Goal: Task Accomplishment & Management: Manage account settings

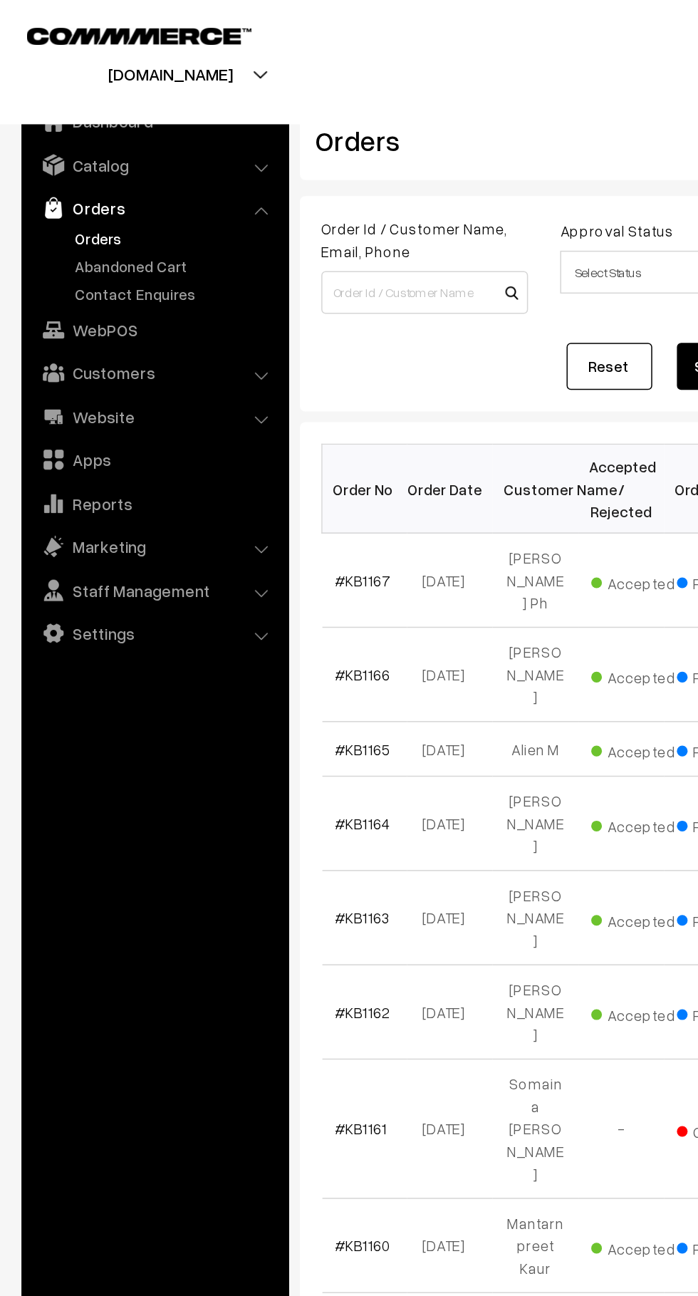
click at [102, 173] on link "Abandoned Cart" at bounding box center [116, 177] width 141 height 15
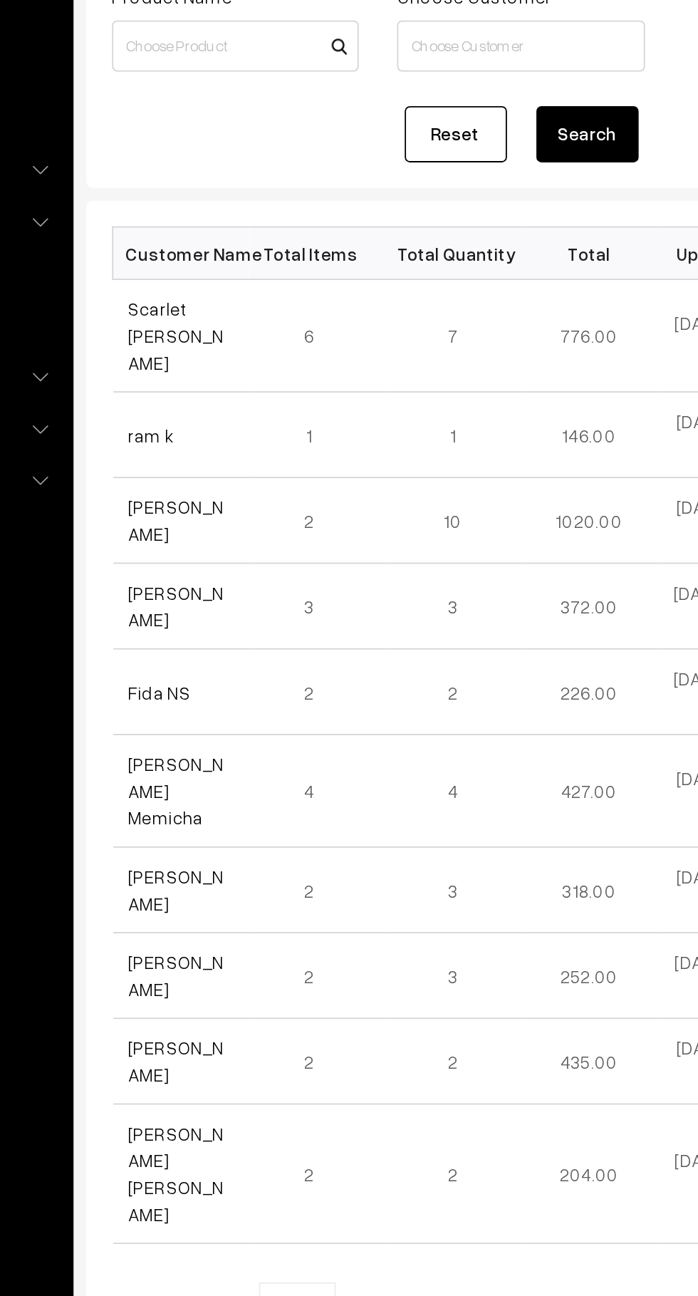
click at [260, 324] on link "Scarlet [PERSON_NAME]" at bounding box center [249, 342] width 53 height 42
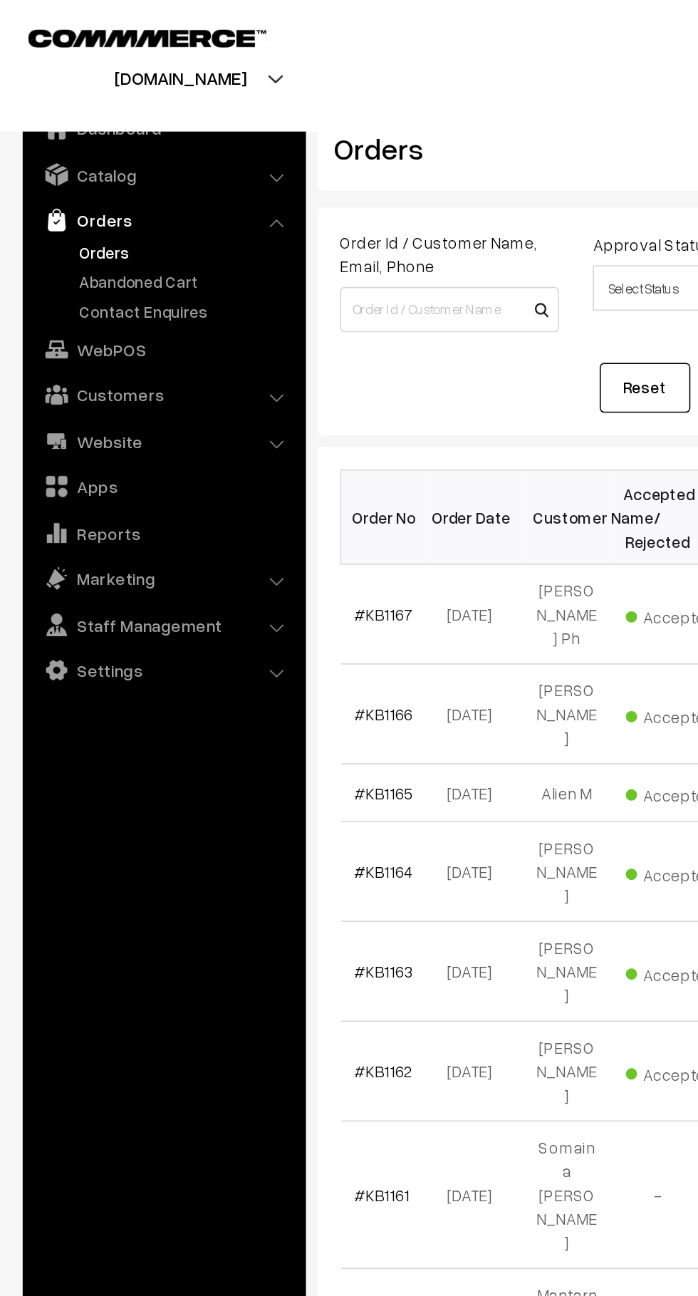
click at [122, 177] on link "Abandoned Cart" at bounding box center [116, 177] width 141 height 15
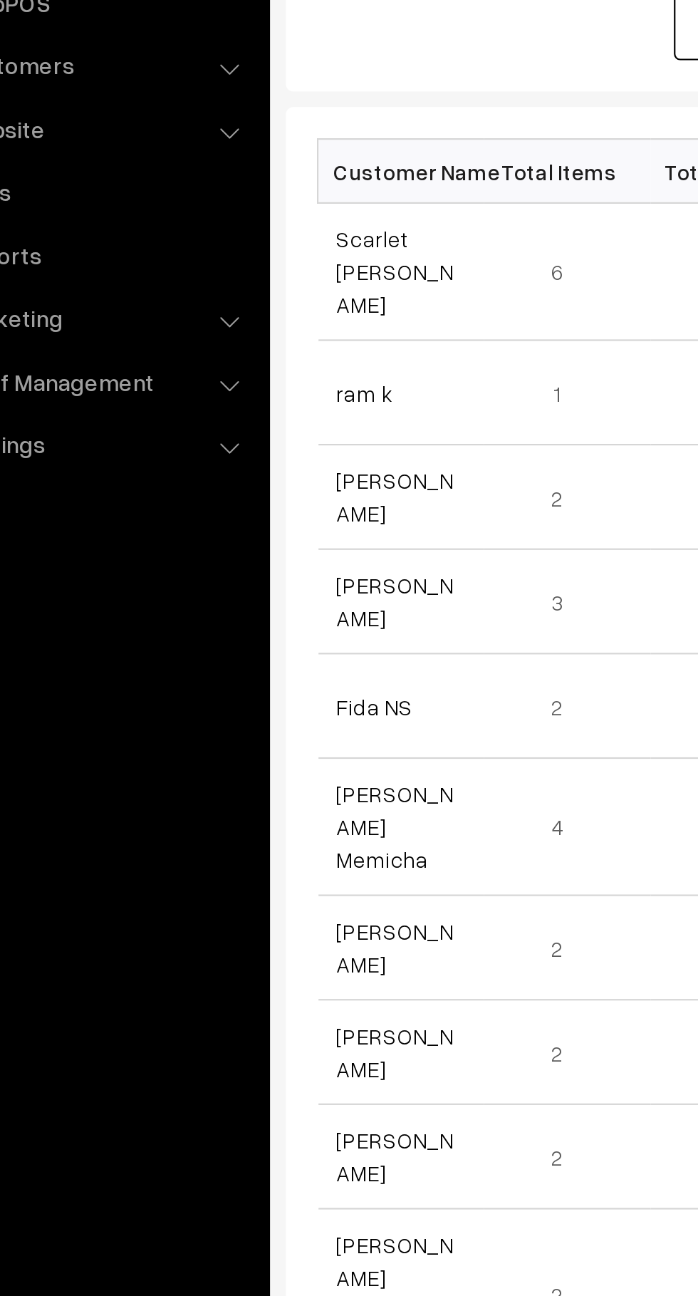
click at [251, 341] on link "Scarlet [PERSON_NAME]" at bounding box center [249, 342] width 53 height 42
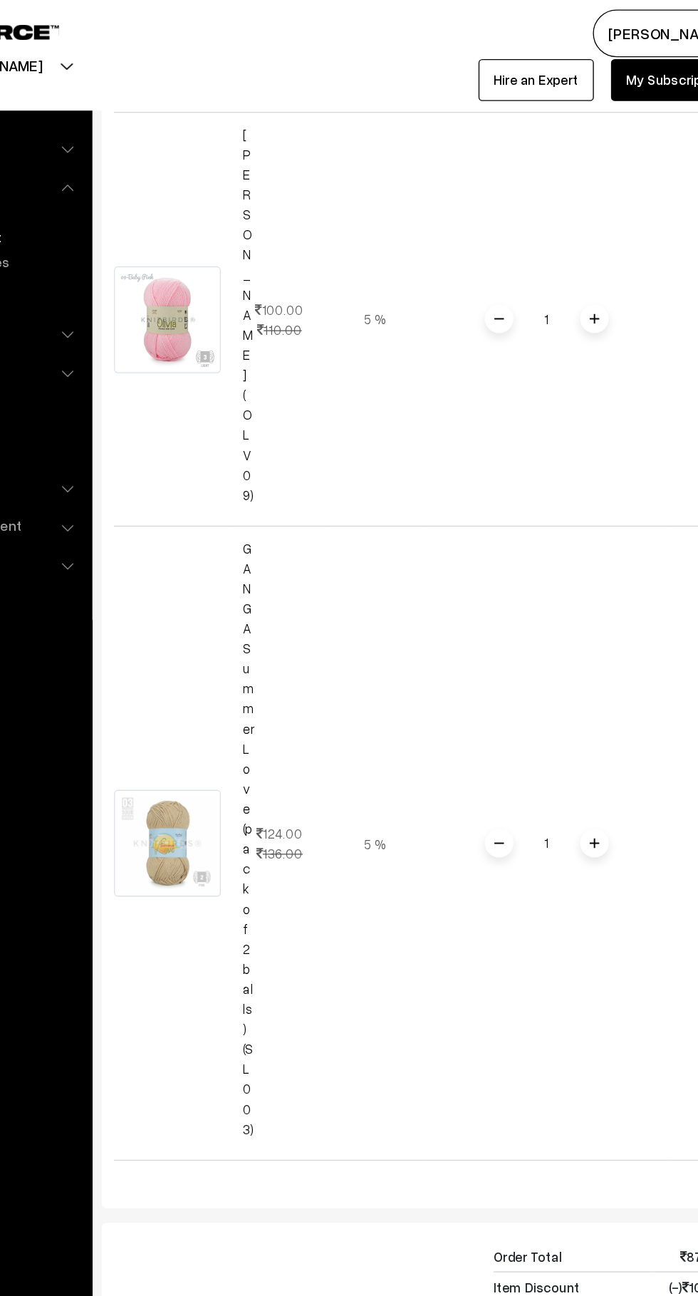
scroll to position [1828, 0]
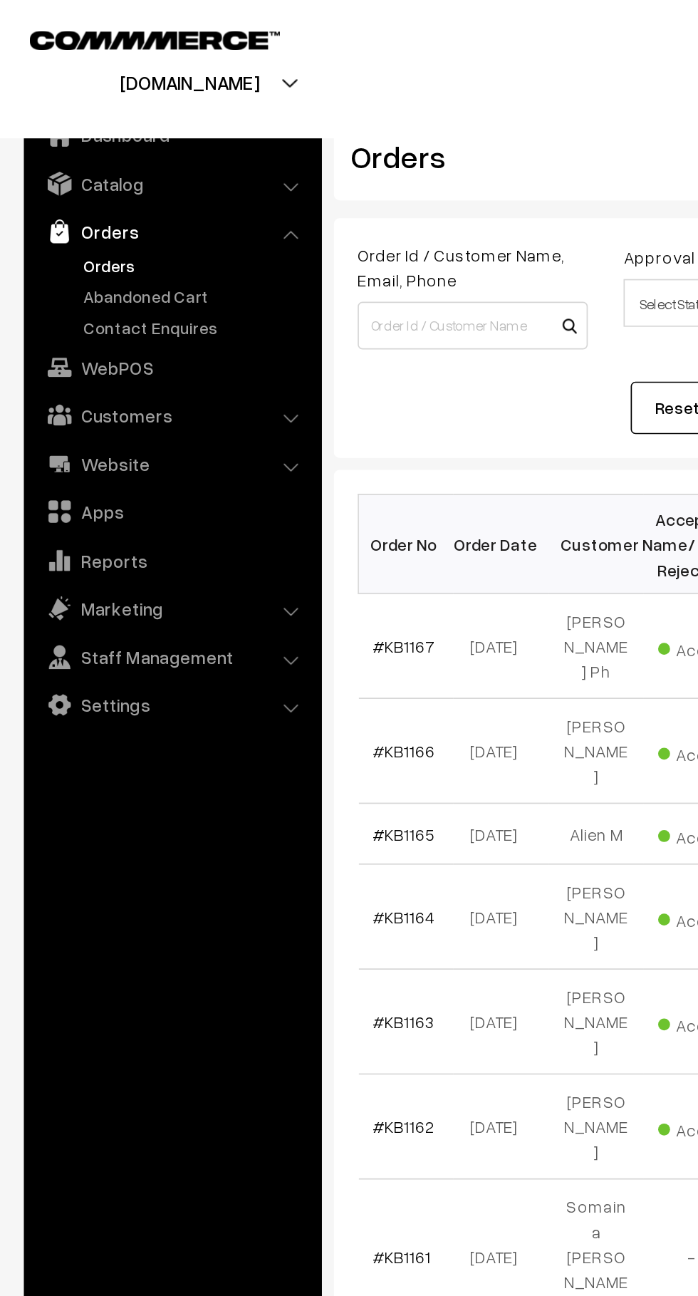
click at [56, 175] on link "Abandoned Cart" at bounding box center [116, 177] width 141 height 15
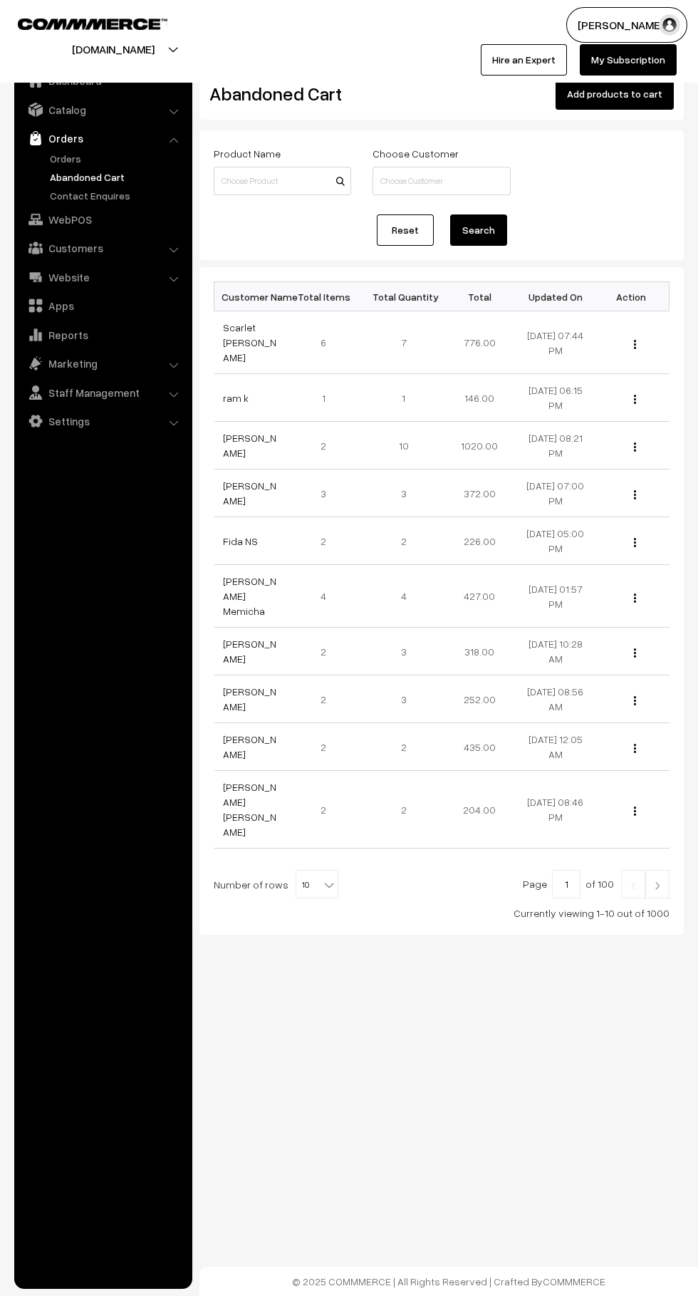
click at [403, 1281] on footer "© 2025 COMMMERCE | All Rights Reserved | Crafted By COMMMERCE" at bounding box center [448, 1281] width 499 height 29
